Goal: Transaction & Acquisition: Subscribe to service/newsletter

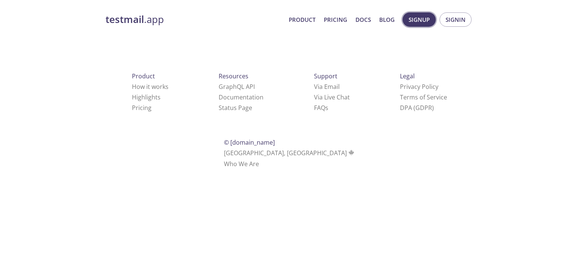
click at [411, 20] on span "Signup" at bounding box center [419, 20] width 21 height 10
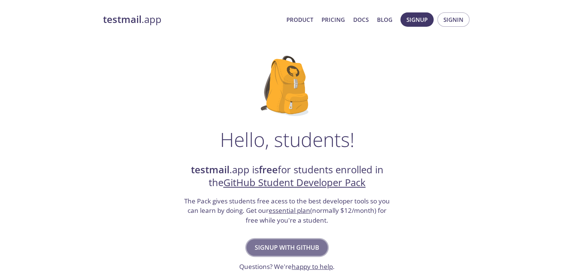
click at [292, 251] on span "Signup with GitHub" at bounding box center [287, 248] width 65 height 11
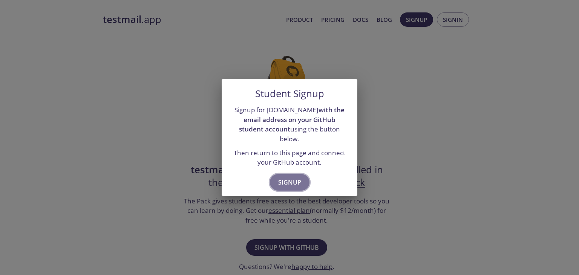
click at [294, 179] on span "Signup" at bounding box center [289, 182] width 23 height 11
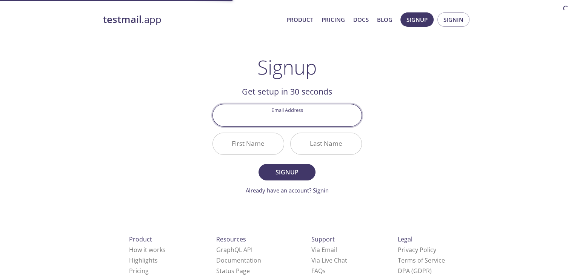
click at [287, 120] on input "Email Address" at bounding box center [287, 115] width 149 height 22
type input "[EMAIL_ADDRESS][DOMAIN_NAME]"
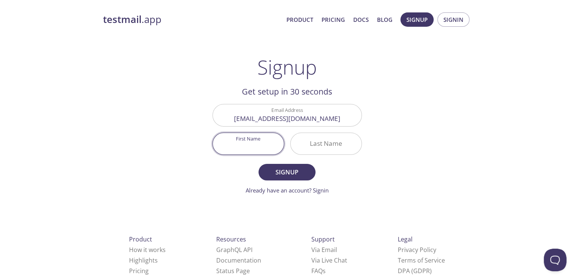
click at [269, 144] on input "First Name" at bounding box center [248, 144] width 71 height 22
type input "Sagar"
click at [327, 142] on input "Last Name" at bounding box center [325, 144] width 71 height 22
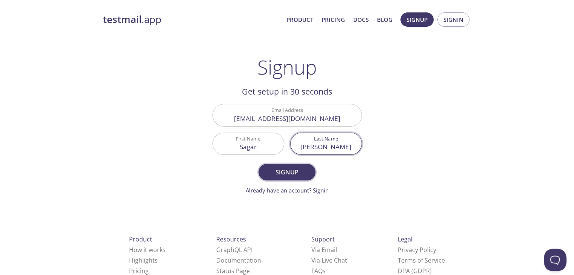
type input "[PERSON_NAME]"
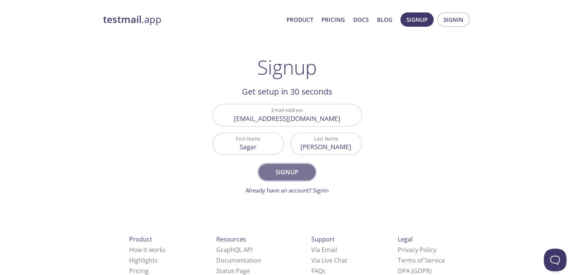
click at [297, 174] on span "Signup" at bounding box center [287, 172] width 40 height 11
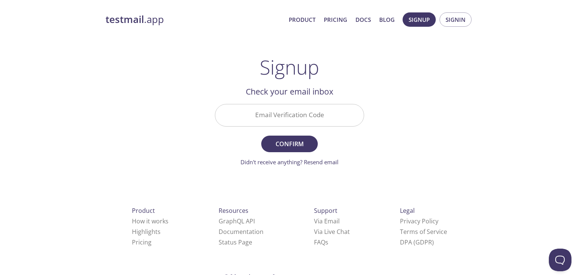
click at [291, 115] on input "Email Verification Code" at bounding box center [289, 115] width 149 height 22
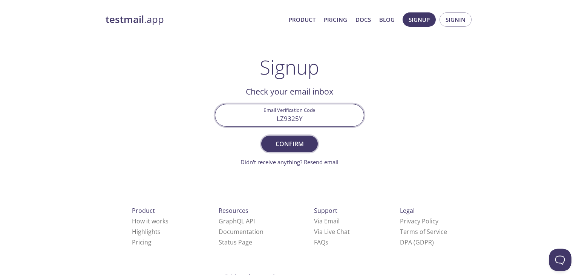
type input "LZ9325Y"
click at [297, 144] on span "Confirm" at bounding box center [290, 144] width 40 height 11
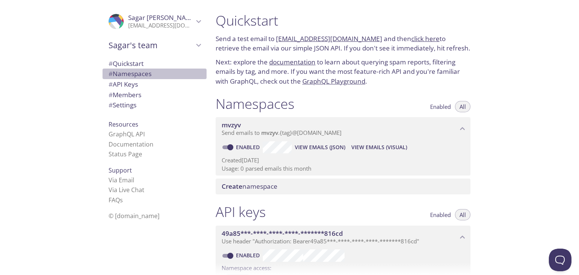
click at [134, 75] on span "# Namespaces" at bounding box center [130, 73] width 43 height 9
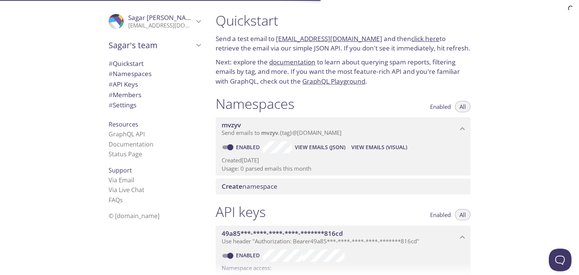
click at [170, 62] on span "# Quickstart" at bounding box center [155, 64] width 92 height 10
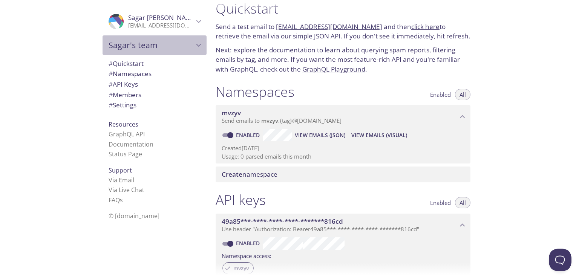
click at [178, 48] on span "Sagar's team" at bounding box center [151, 45] width 85 height 11
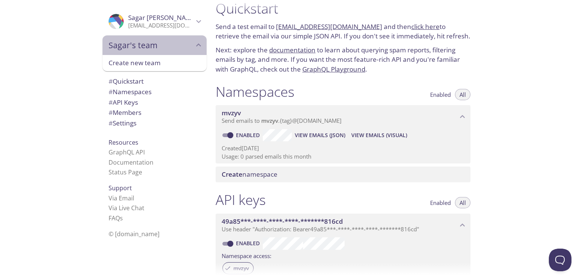
click at [178, 48] on span "Sagar's team" at bounding box center [151, 45] width 85 height 11
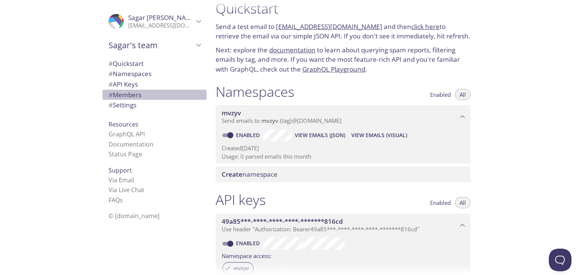
click at [135, 94] on span "# Members" at bounding box center [125, 95] width 33 height 9
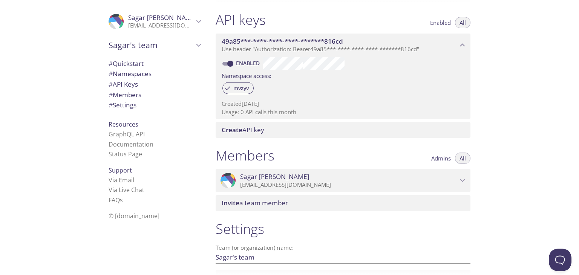
scroll to position [186, 0]
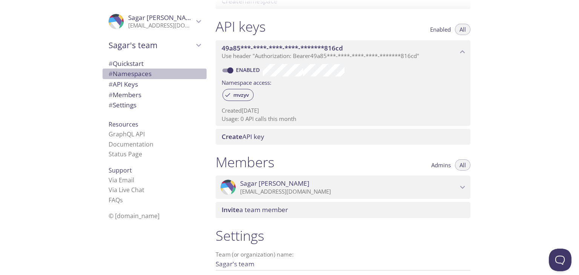
click at [127, 74] on span "# Namespaces" at bounding box center [130, 73] width 43 height 9
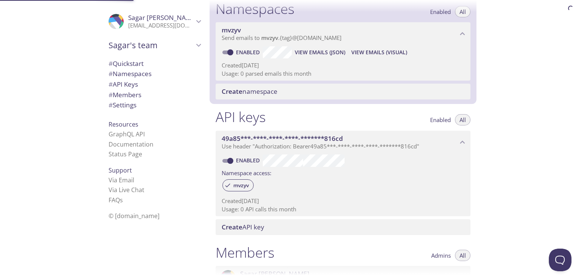
click at [140, 64] on span "# Quickstart" at bounding box center [155, 64] width 92 height 10
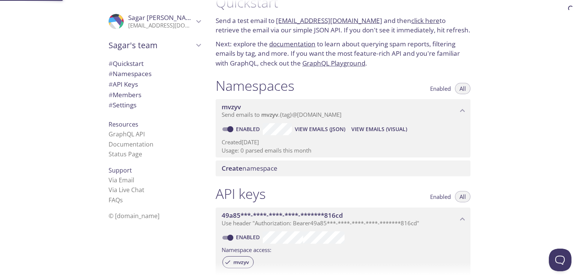
scroll to position [12, 0]
